Goal: Use online tool/utility: Utilize a website feature to perform a specific function

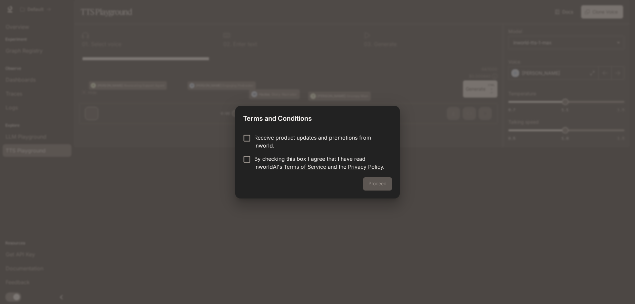
click at [256, 134] on p "Receive product updates and promotions from Inworld." at bounding box center [320, 142] width 132 height 16
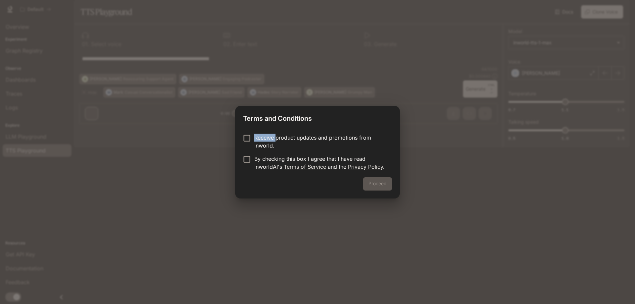
click at [254, 141] on p "Receive product updates and promotions from Inworld." at bounding box center [320, 142] width 132 height 16
click at [254, 163] on p "By checking this box I agree that I have read InworldAI's Terms of Service and …" at bounding box center [320, 163] width 132 height 16
click at [367, 186] on button "Proceed" at bounding box center [377, 183] width 29 height 13
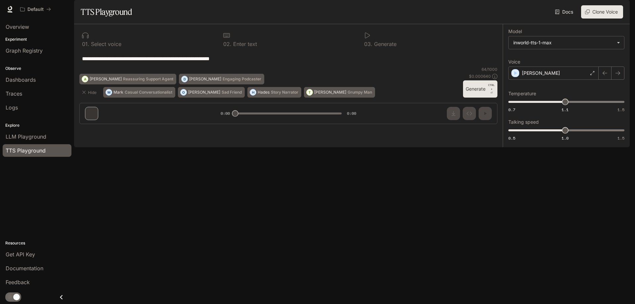
click at [470, 98] on button "Generate CTRL + ⏎" at bounding box center [480, 88] width 34 height 17
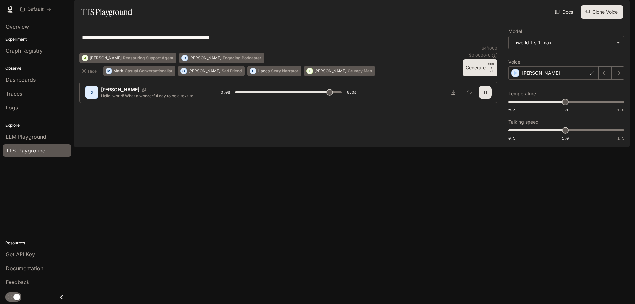
type input "*"
click at [613, 19] on button "Clone Voice" at bounding box center [602, 11] width 42 height 13
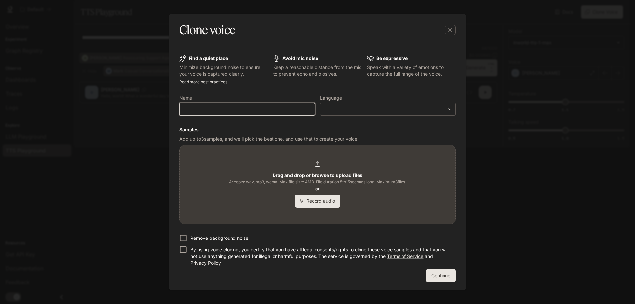
click at [240, 110] on input "text" at bounding box center [247, 109] width 135 height 7
click at [325, 76] on p "Keep a reasonable distance from the mic to prevent echo and plosives." at bounding box center [317, 70] width 89 height 13
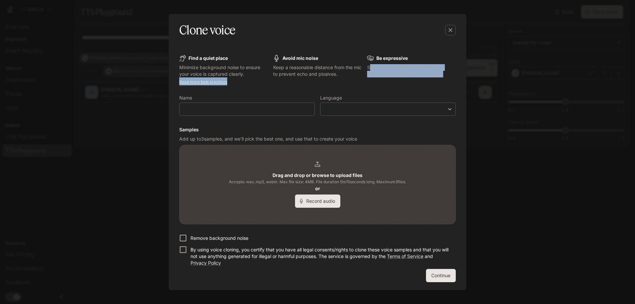
drag, startPoint x: 371, startPoint y: 66, endPoint x: 457, endPoint y: 82, distance: 87.6
click at [456, 82] on div "Find a quiet place Minimize background noise to ensure your voice is captured c…" at bounding box center [317, 169] width 287 height 238
click at [436, 83] on form "Find a quiet place Minimize background noise to ensure your voice is captured c…" at bounding box center [317, 168] width 277 height 227
click at [205, 101] on label "Name" at bounding box center [247, 99] width 136 height 7
click at [205, 113] on div "​" at bounding box center [247, 109] width 136 height 13
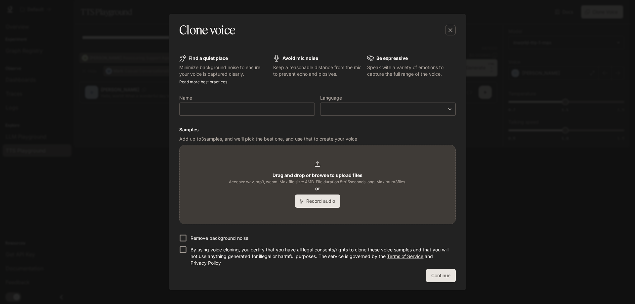
click at [149, 111] on div "Clone voice Find a quiet place Minimize background noise to ensure your voice i…" at bounding box center [317, 152] width 635 height 304
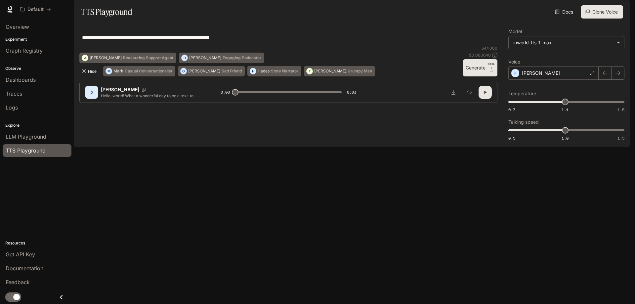
click at [91, 76] on button "Hide" at bounding box center [89, 71] width 21 height 11
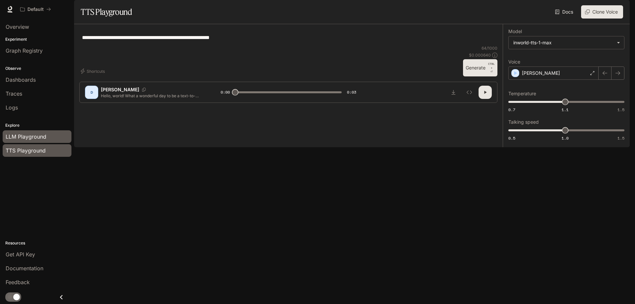
click at [18, 136] on span "LLM Playground" at bounding box center [26, 137] width 41 height 8
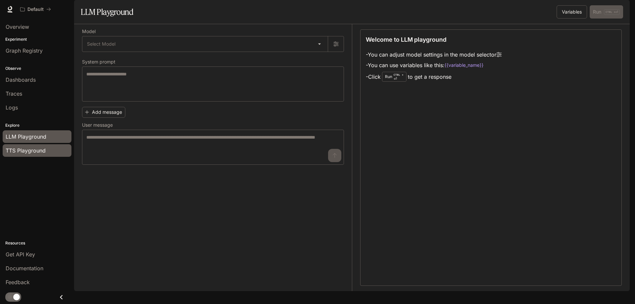
click at [15, 153] on span "TTS Playground" at bounding box center [26, 151] width 40 height 8
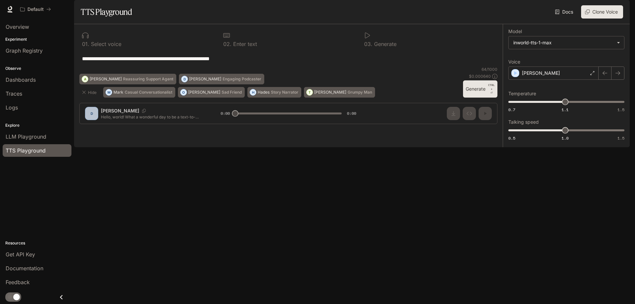
click at [176, 63] on textarea "**********" at bounding box center [288, 59] width 413 height 8
